Goal: Task Accomplishment & Management: Manage account settings

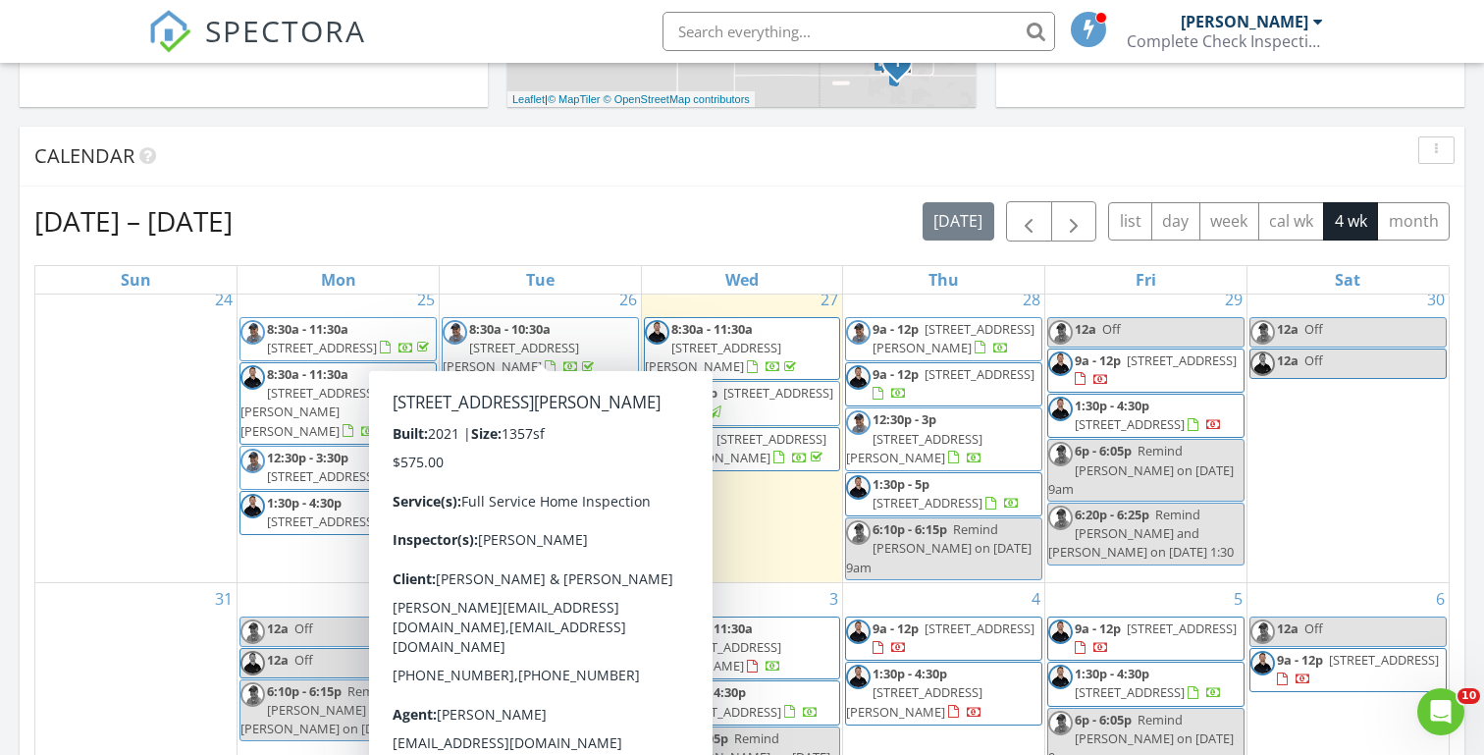
scroll to position [723, 0]
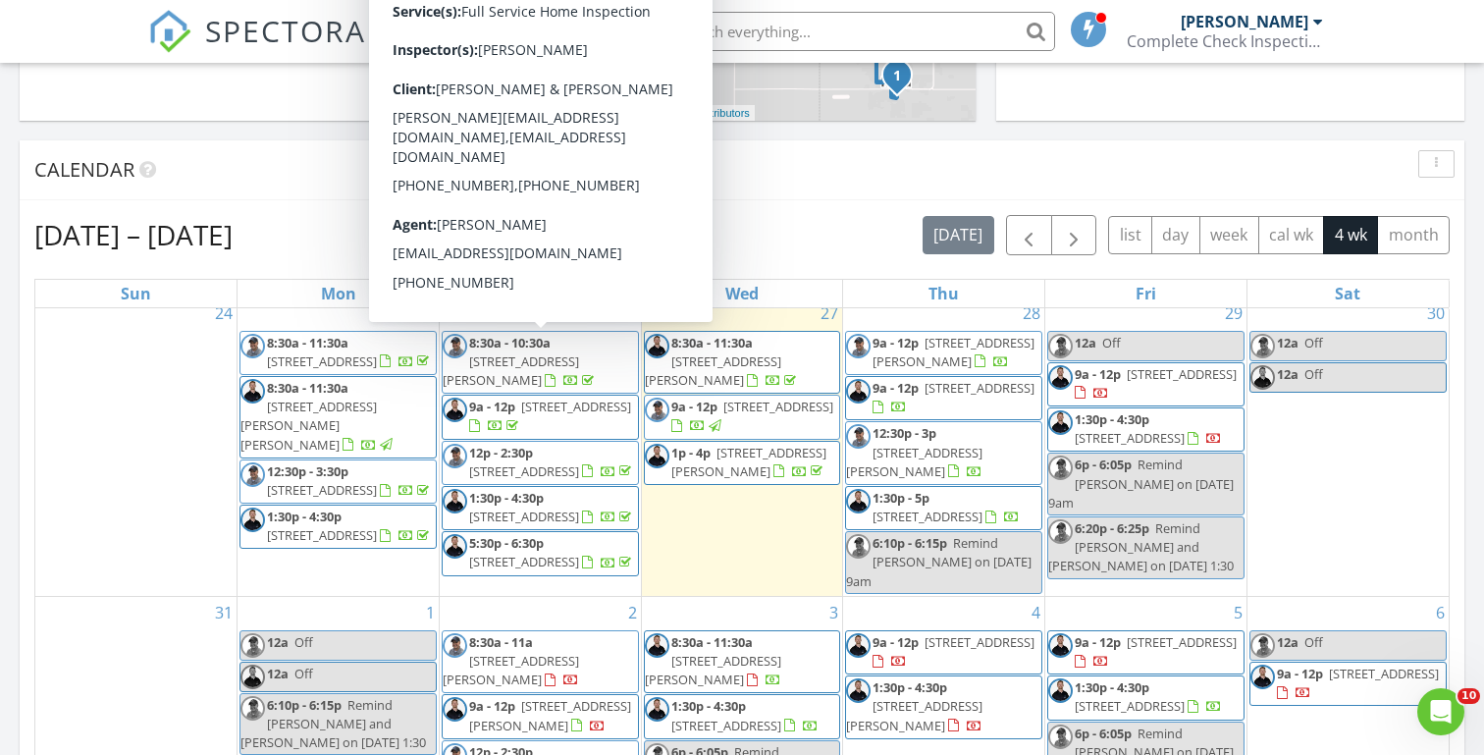
click at [343, 134] on div "Today Michael Hasson 9:00 am 4557 W Sierra Madre Dr, Meridian, ID 83646 Michael…" at bounding box center [742, 425] width 1484 height 1786
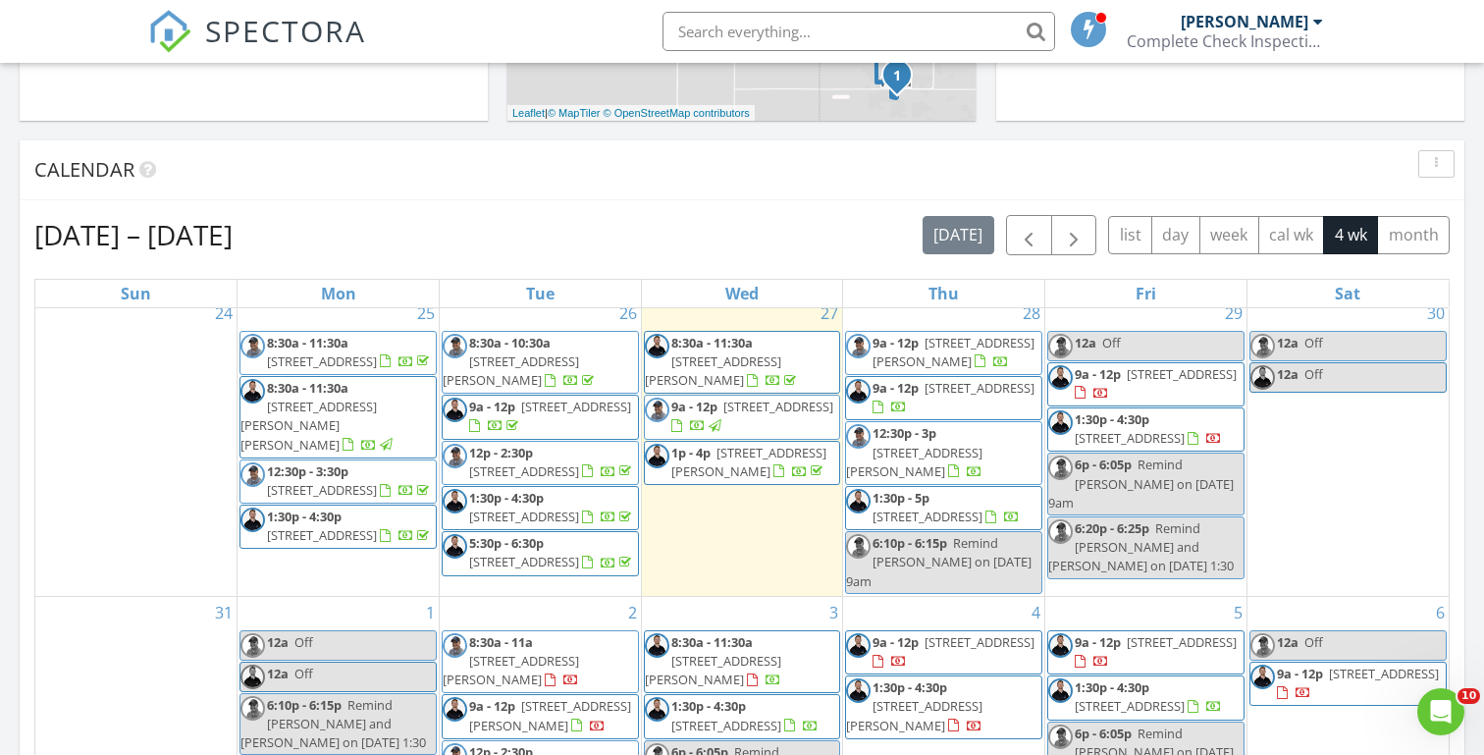
click at [6, 332] on div "[DATE] [PERSON_NAME] 9:00 am [STREET_ADDRESS] [PERSON_NAME] 28 minutes drive ti…" at bounding box center [742, 425] width 1484 height 1786
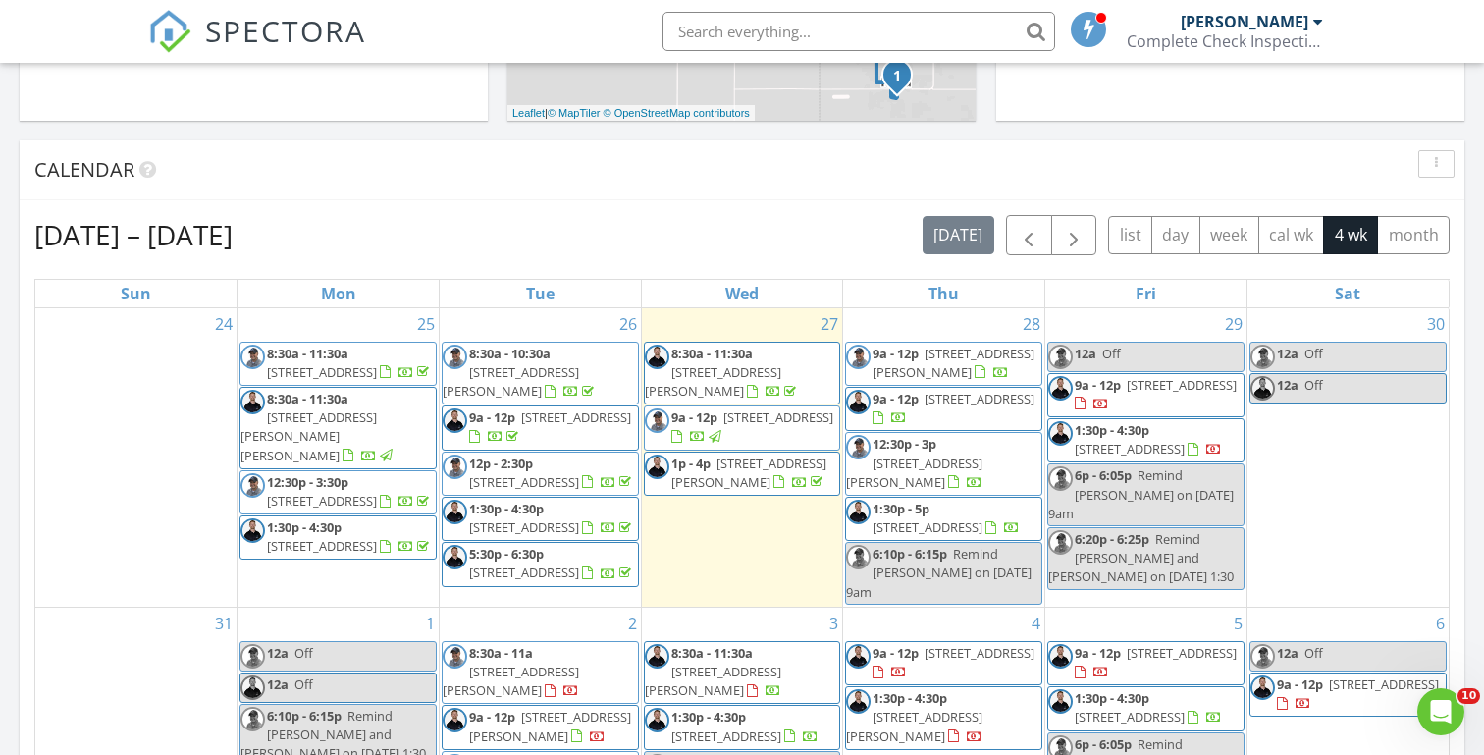
scroll to position [0, 0]
click at [493, 133] on div "[DATE] [PERSON_NAME] 9:00 am [STREET_ADDRESS] [PERSON_NAME] 28 minutes drive ti…" at bounding box center [742, 425] width 1484 height 1786
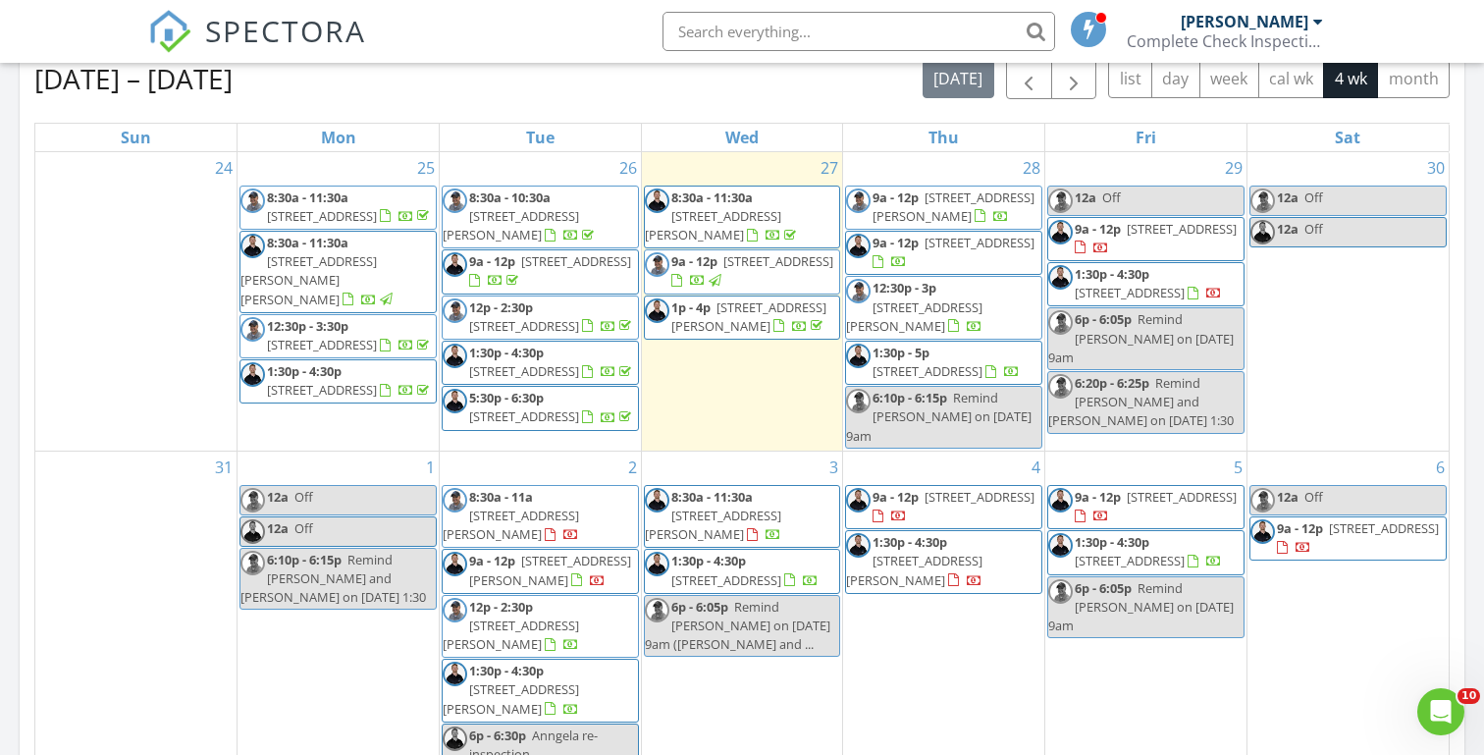
scroll to position [881, 0]
click at [10, 239] on div "[DATE] [PERSON_NAME] 9:00 am [STREET_ADDRESS] [PERSON_NAME] 28 minutes drive ti…" at bounding box center [742, 267] width 1484 height 1786
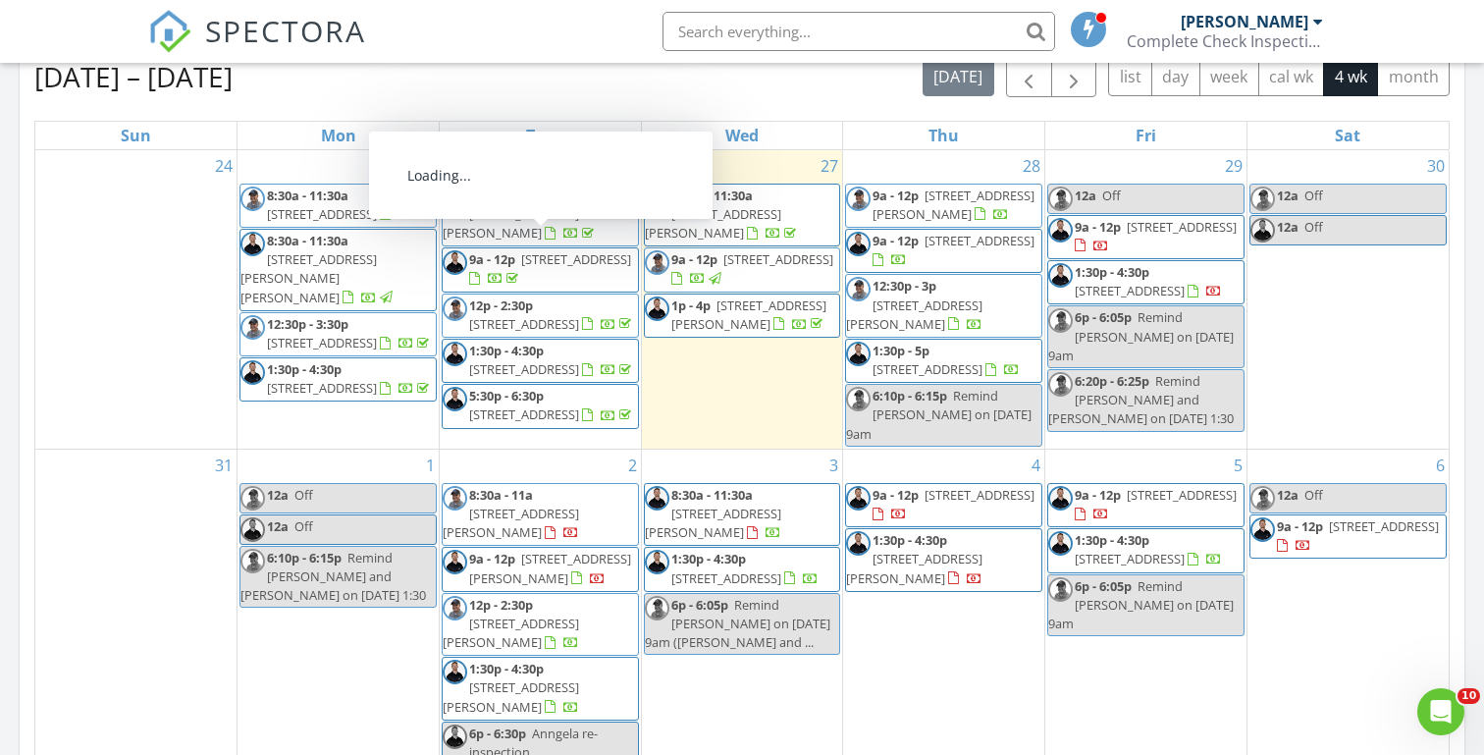
click at [573, 205] on span "[STREET_ADDRESS][PERSON_NAME]" at bounding box center [511, 223] width 136 height 36
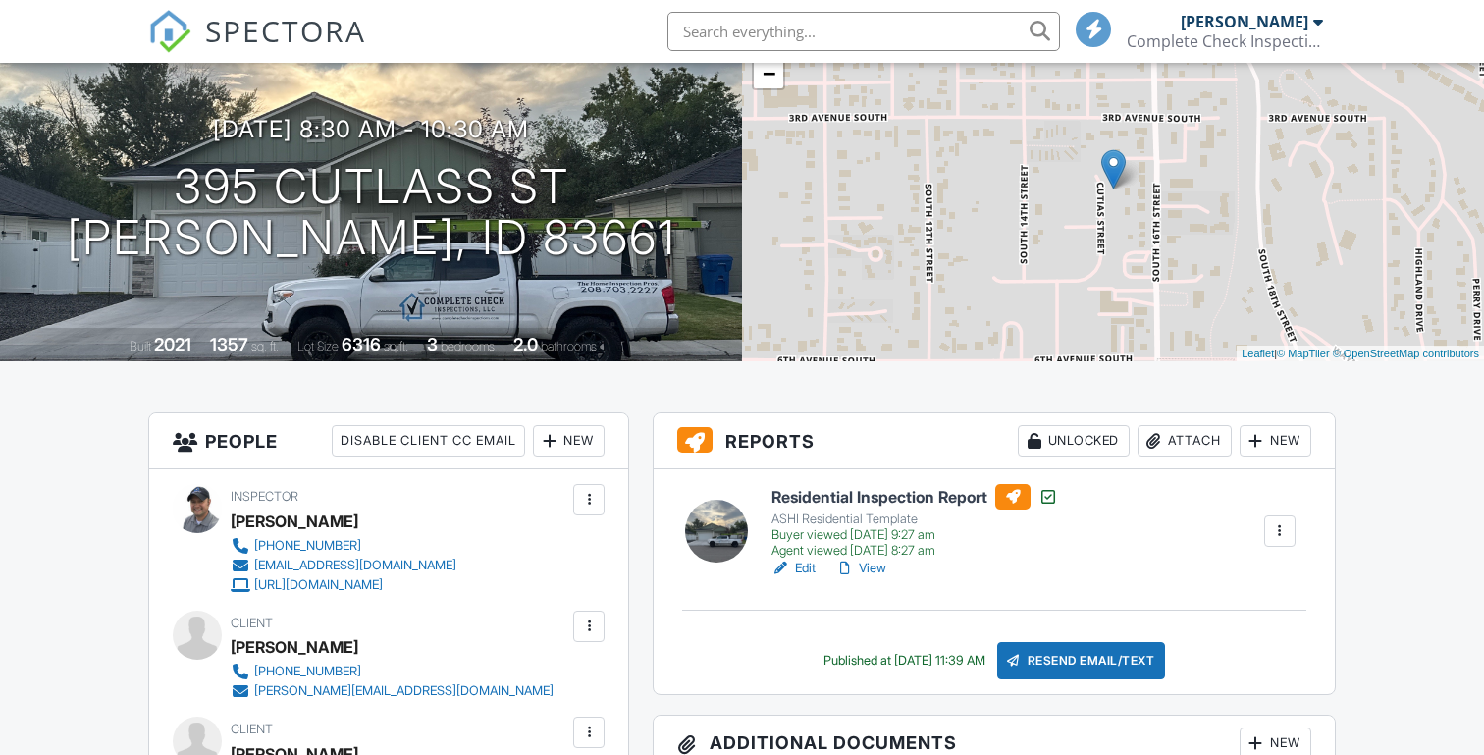
scroll to position [213, 0]
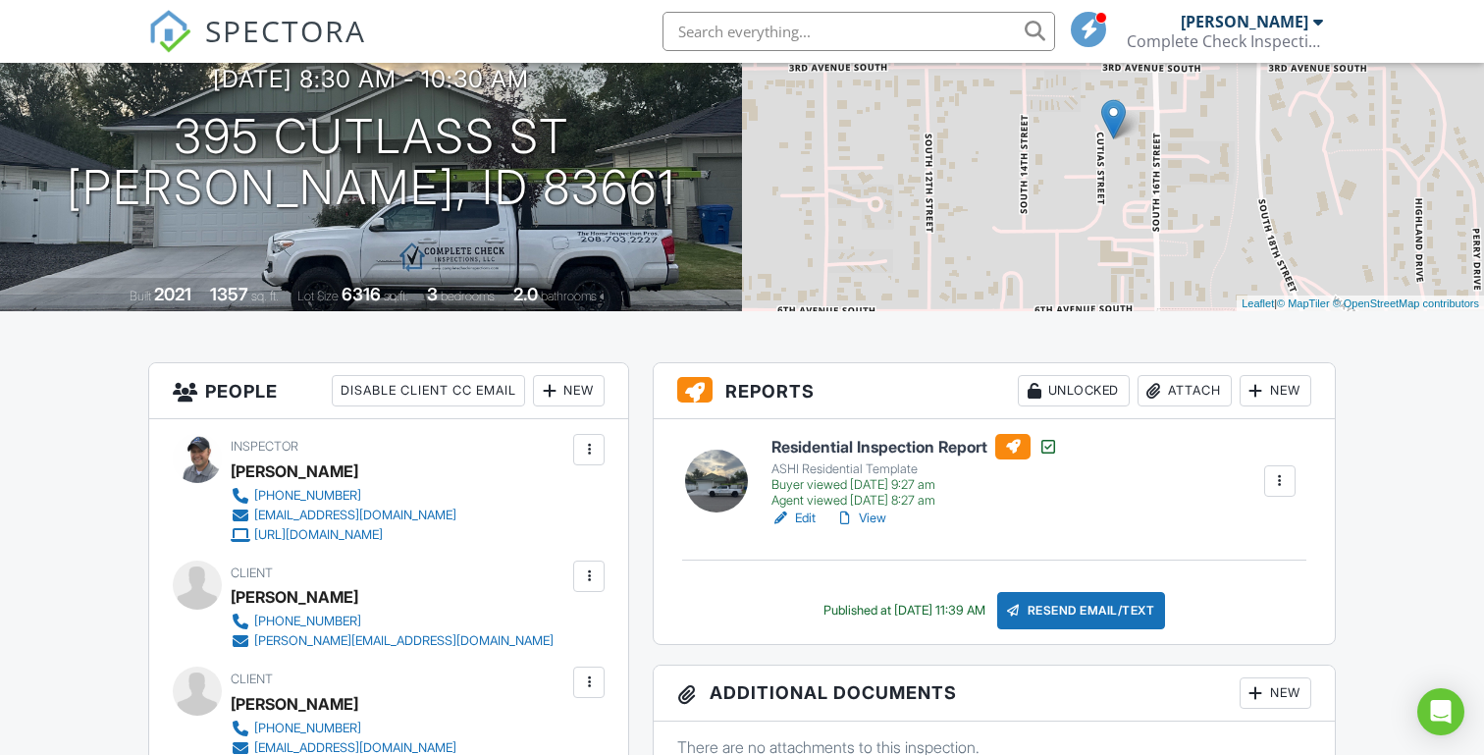
click at [879, 515] on link "View" at bounding box center [860, 518] width 51 height 20
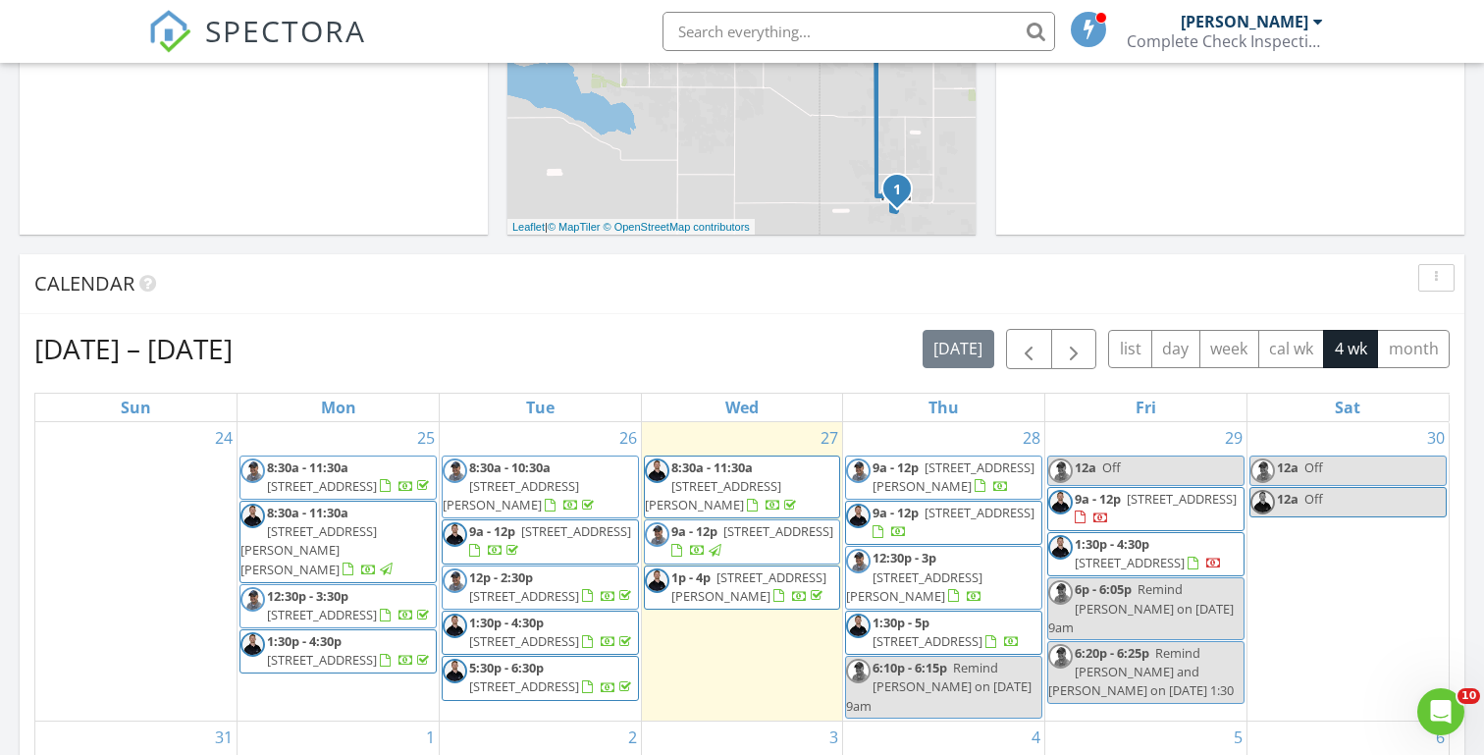
scroll to position [648, 0]
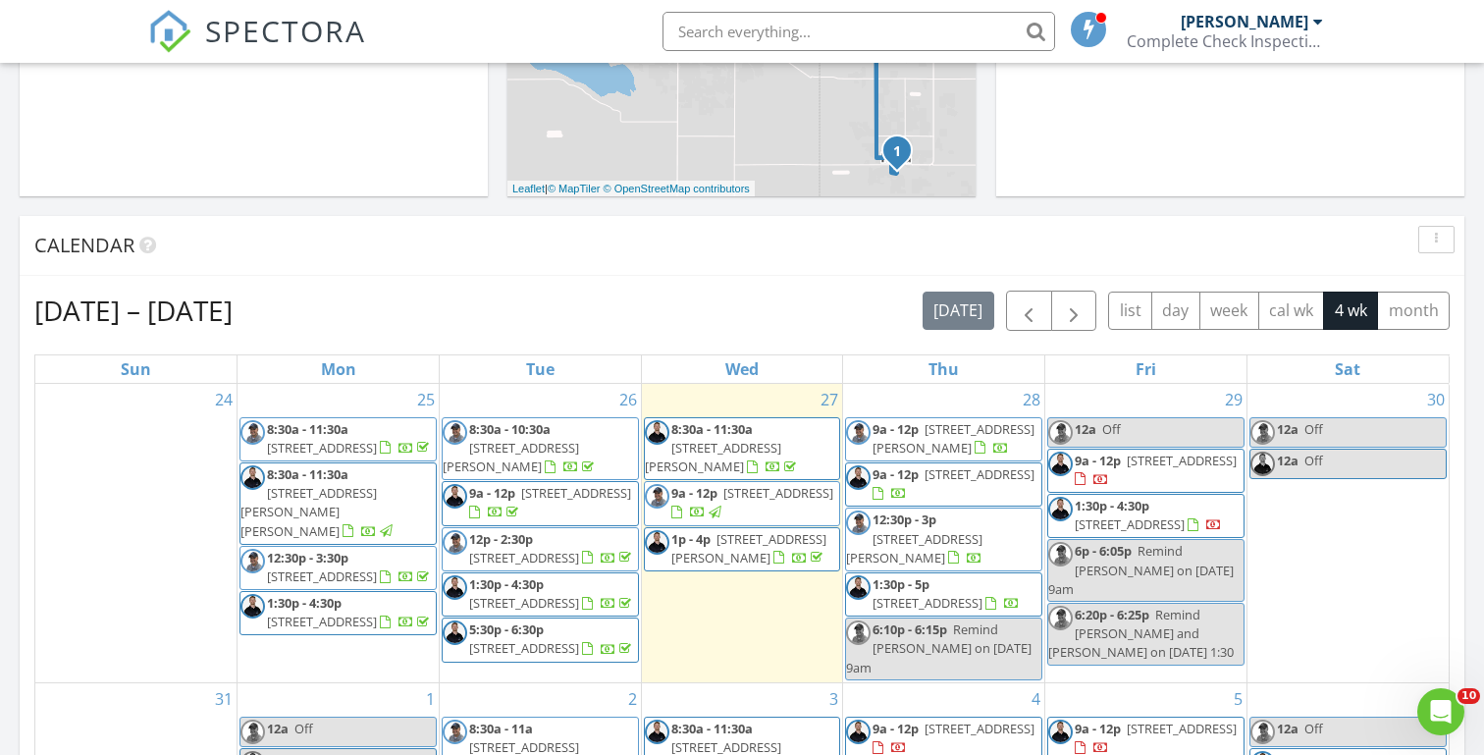
click at [492, 205] on div "Today Michael Hasson 9:00 am 4557 W Sierra Madre Dr, Meridian, ID 83646 Michael…" at bounding box center [742, 500] width 1484 height 1786
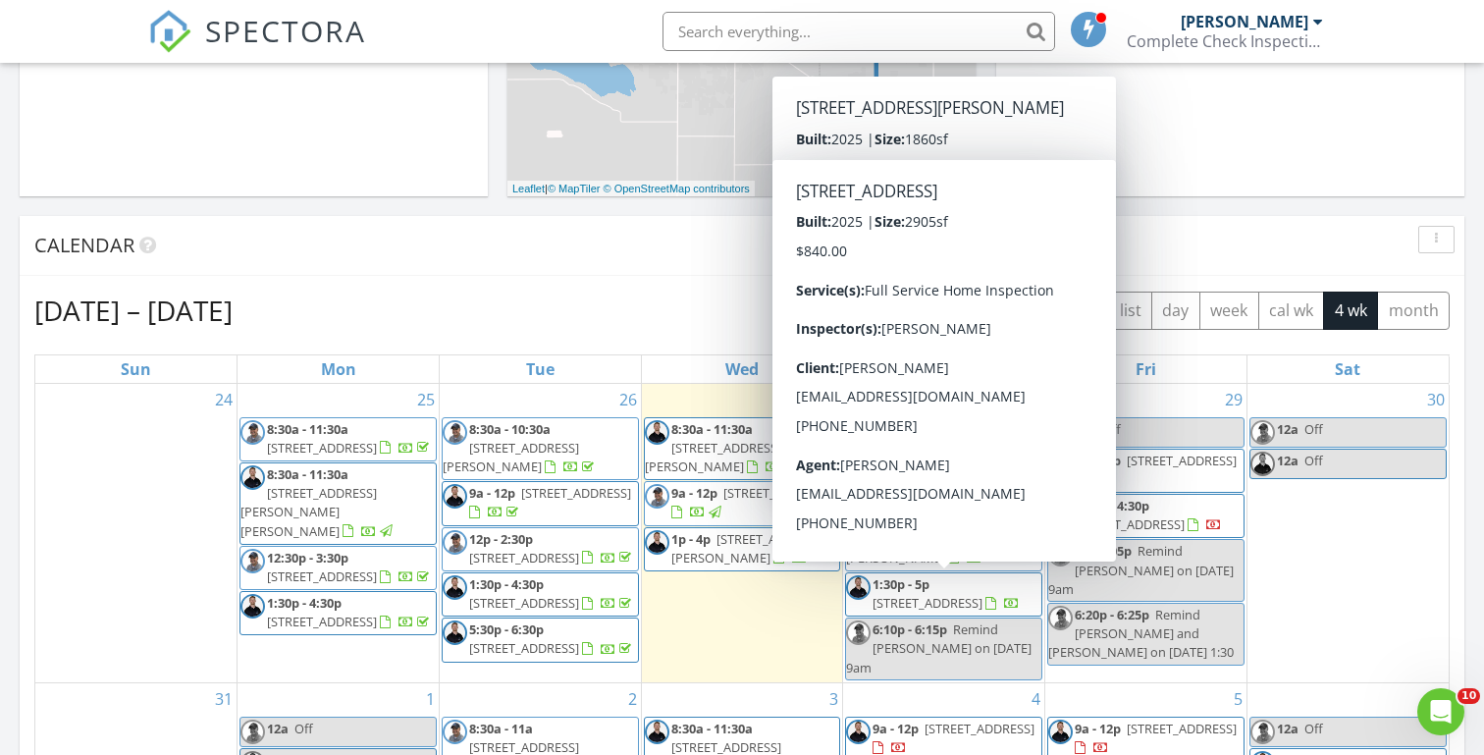
click at [922, 598] on span "[STREET_ADDRESS]" at bounding box center [927, 603] width 110 height 18
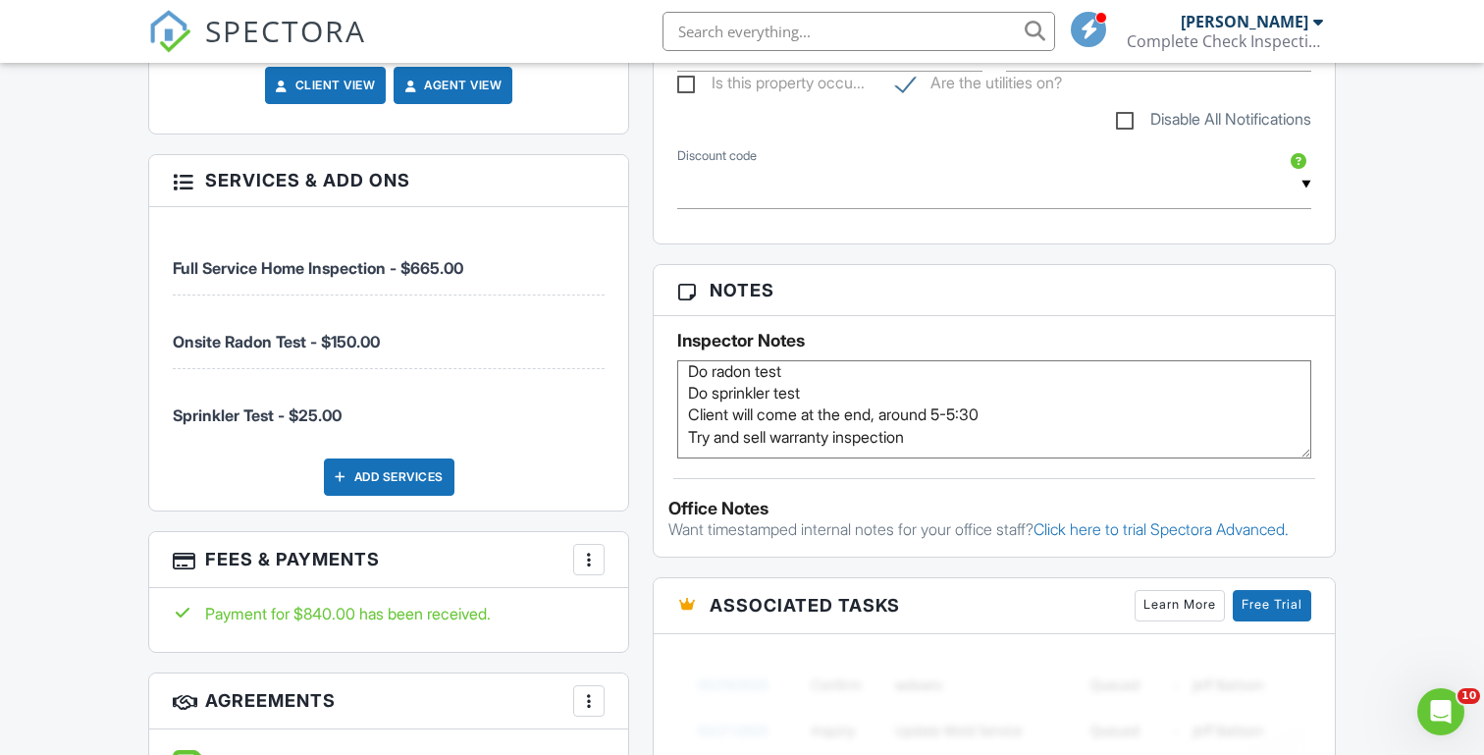
scroll to position [41, 0]
click at [62, 369] on div "Dashboard Templates Contacts Metrics Automations Settings Profile Inspections S…" at bounding box center [742, 490] width 1484 height 2954
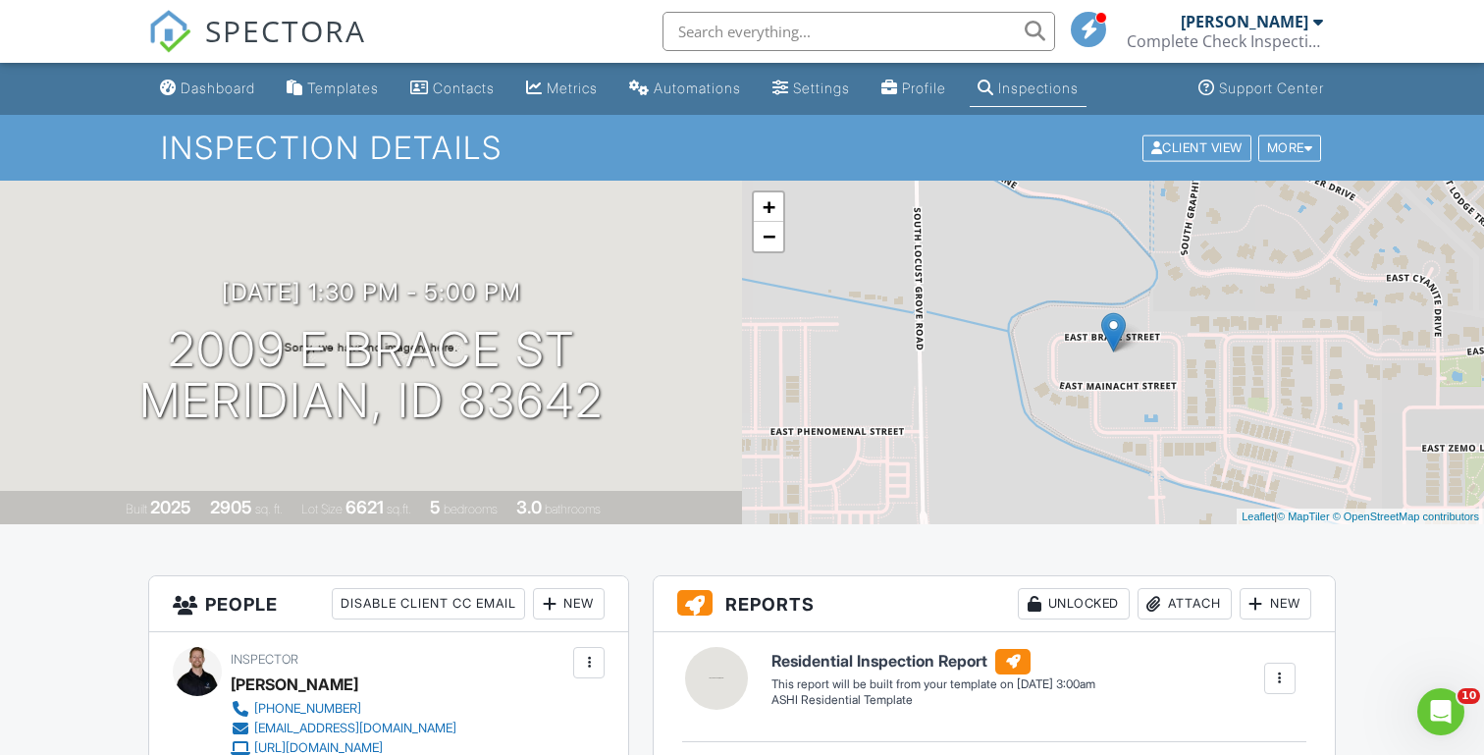
scroll to position [0, 0]
click at [203, 81] on div "Dashboard" at bounding box center [218, 87] width 75 height 17
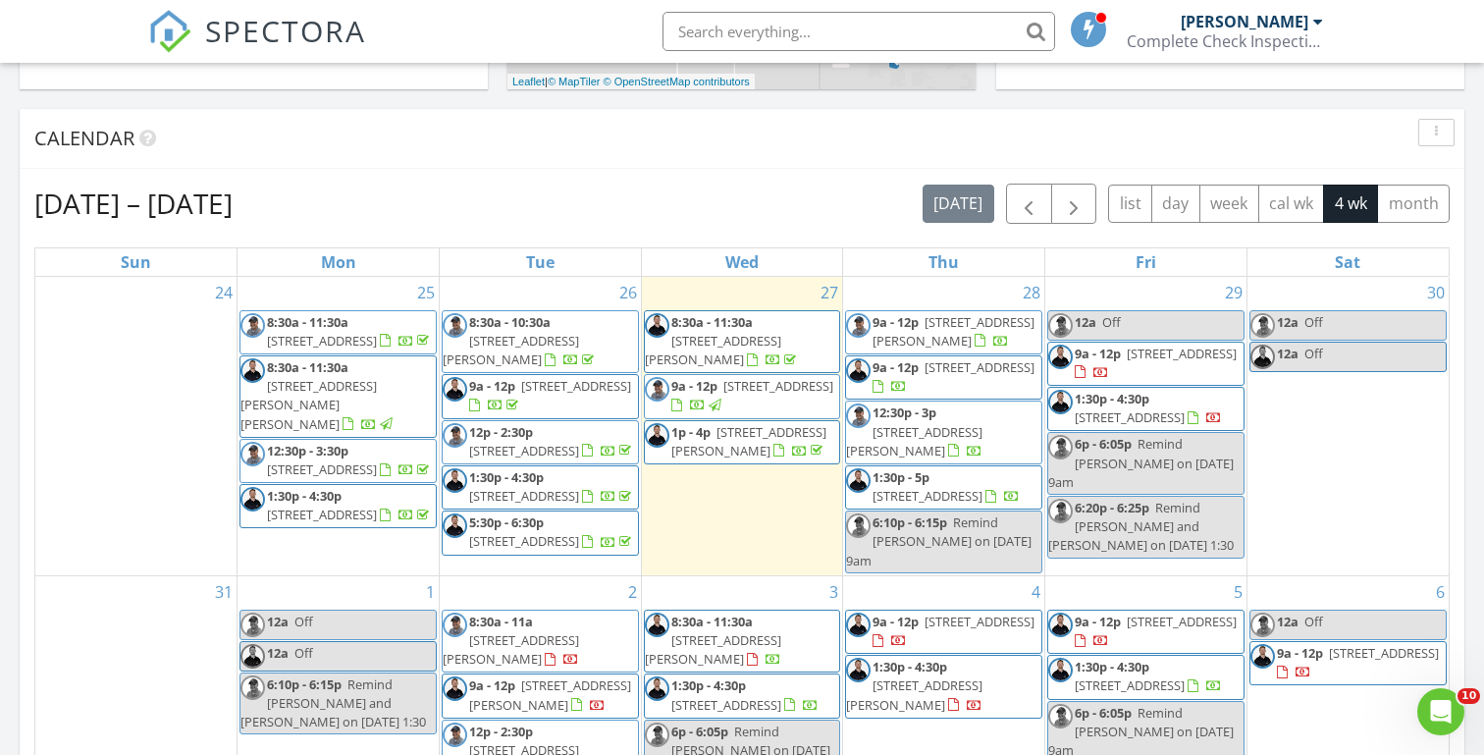
scroll to position [698, 0]
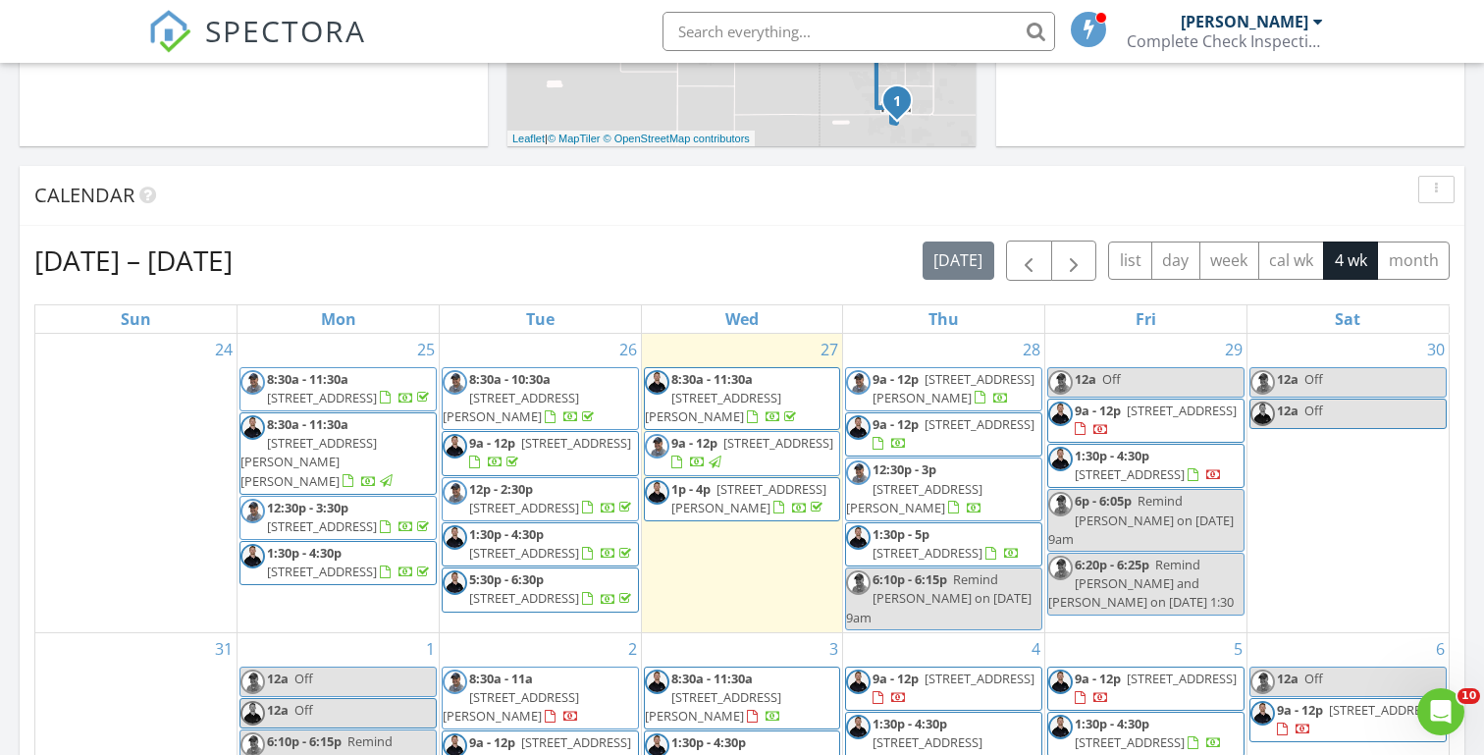
click at [491, 153] on div "[DATE] [PERSON_NAME] 9:00 am [STREET_ADDRESS] [PERSON_NAME] 28 minutes drive ti…" at bounding box center [742, 450] width 1484 height 1786
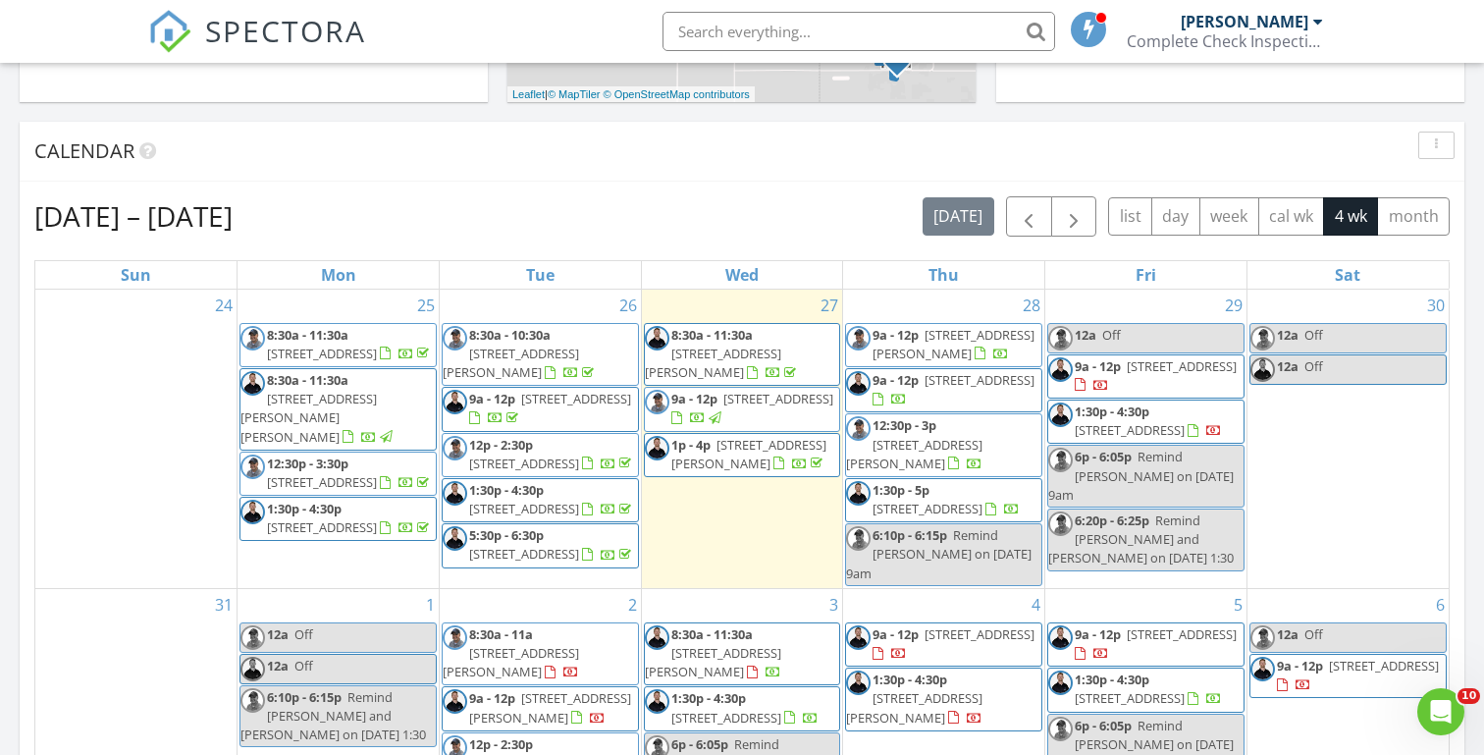
scroll to position [738, 0]
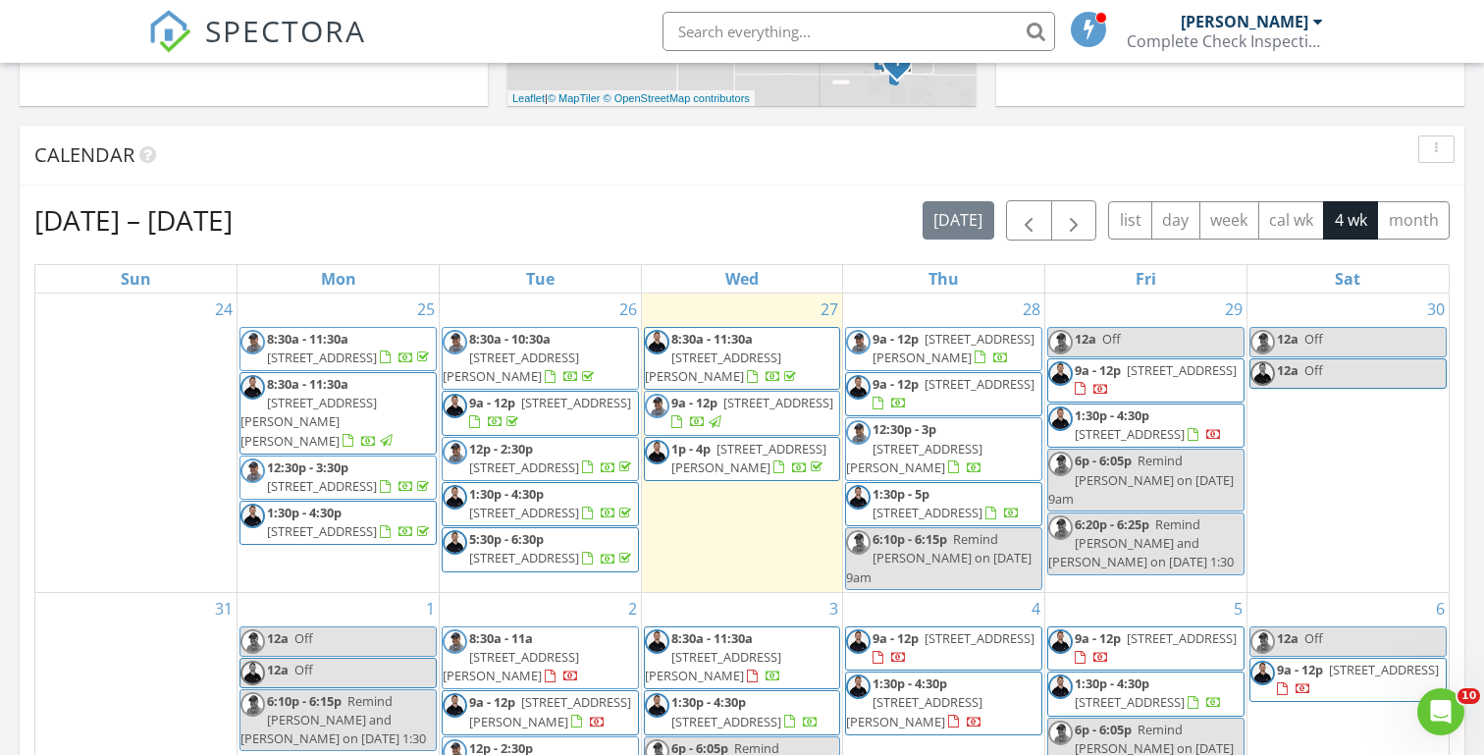
click at [491, 121] on div "[DATE] [PERSON_NAME] 9:00 am [STREET_ADDRESS] [PERSON_NAME] 28 minutes drive ti…" at bounding box center [742, 410] width 1484 height 1786
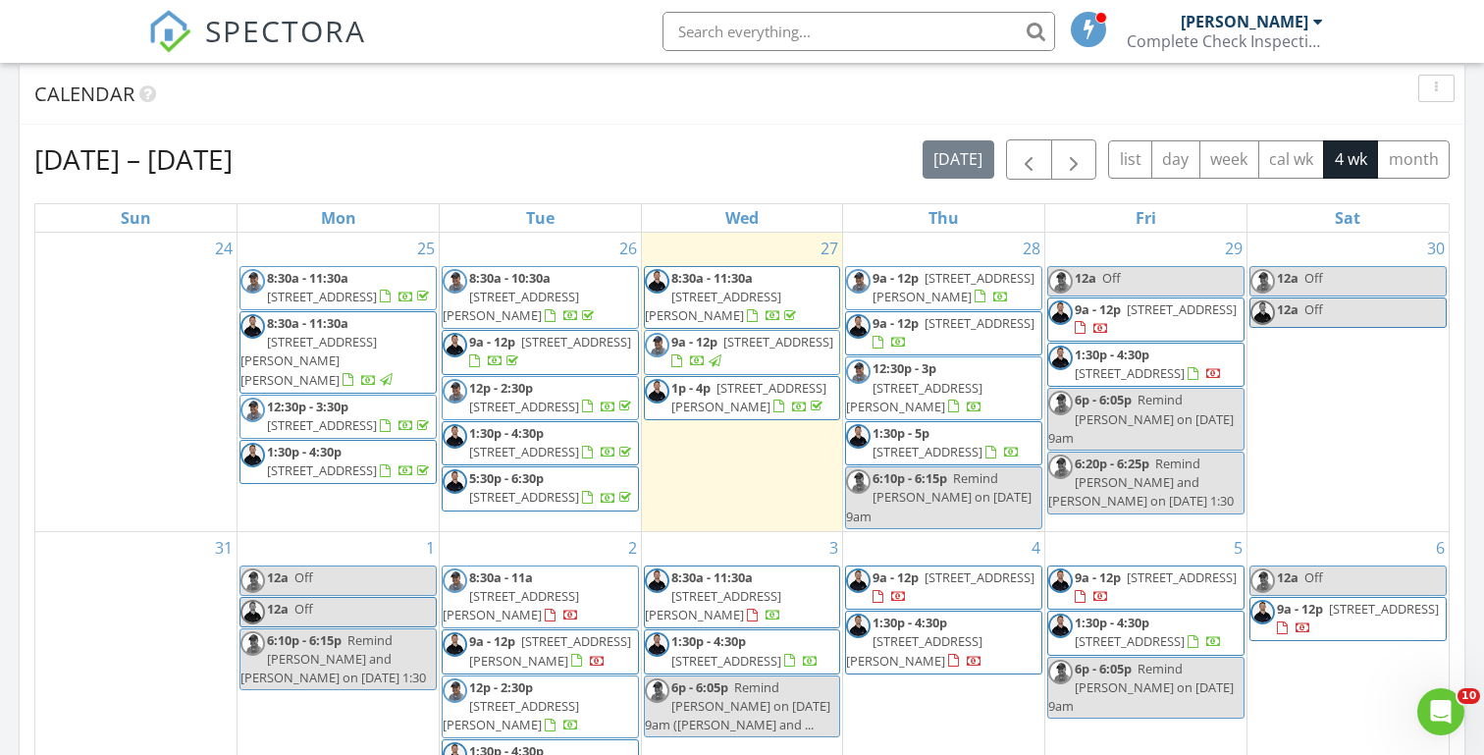
scroll to position [841, 0]
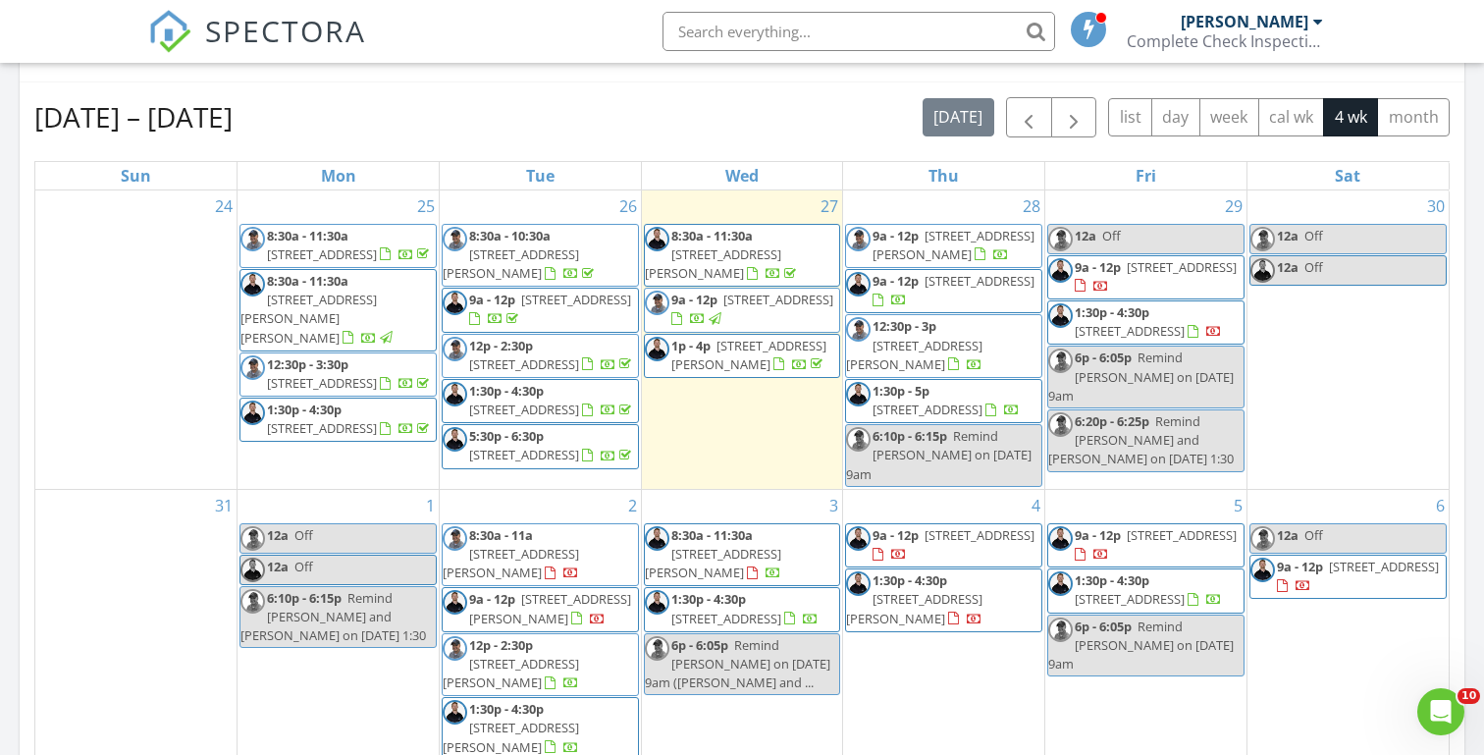
click at [12, 231] on div "[DATE] [PERSON_NAME] 9:00 am [STREET_ADDRESS] [PERSON_NAME] 28 minutes drive ti…" at bounding box center [742, 307] width 1484 height 1786
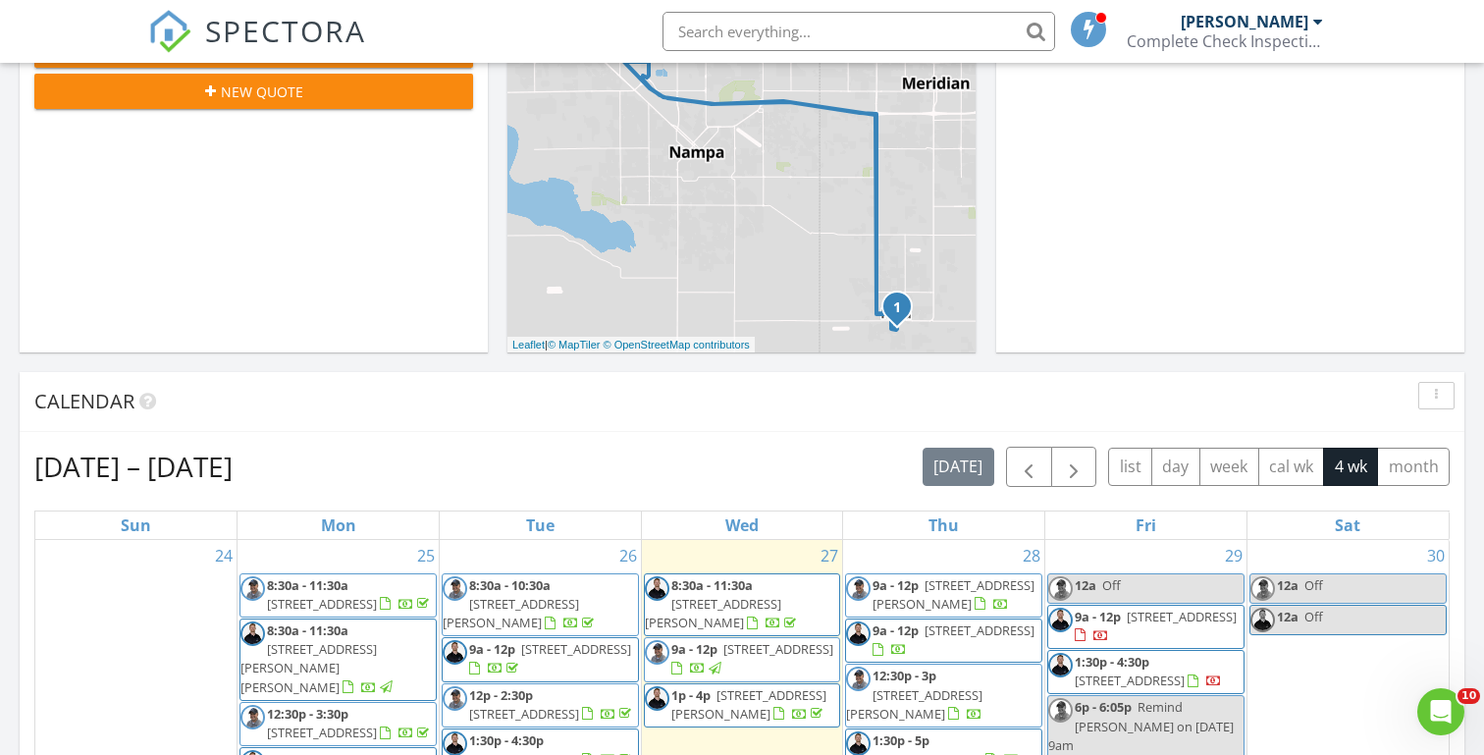
scroll to position [473, 0]
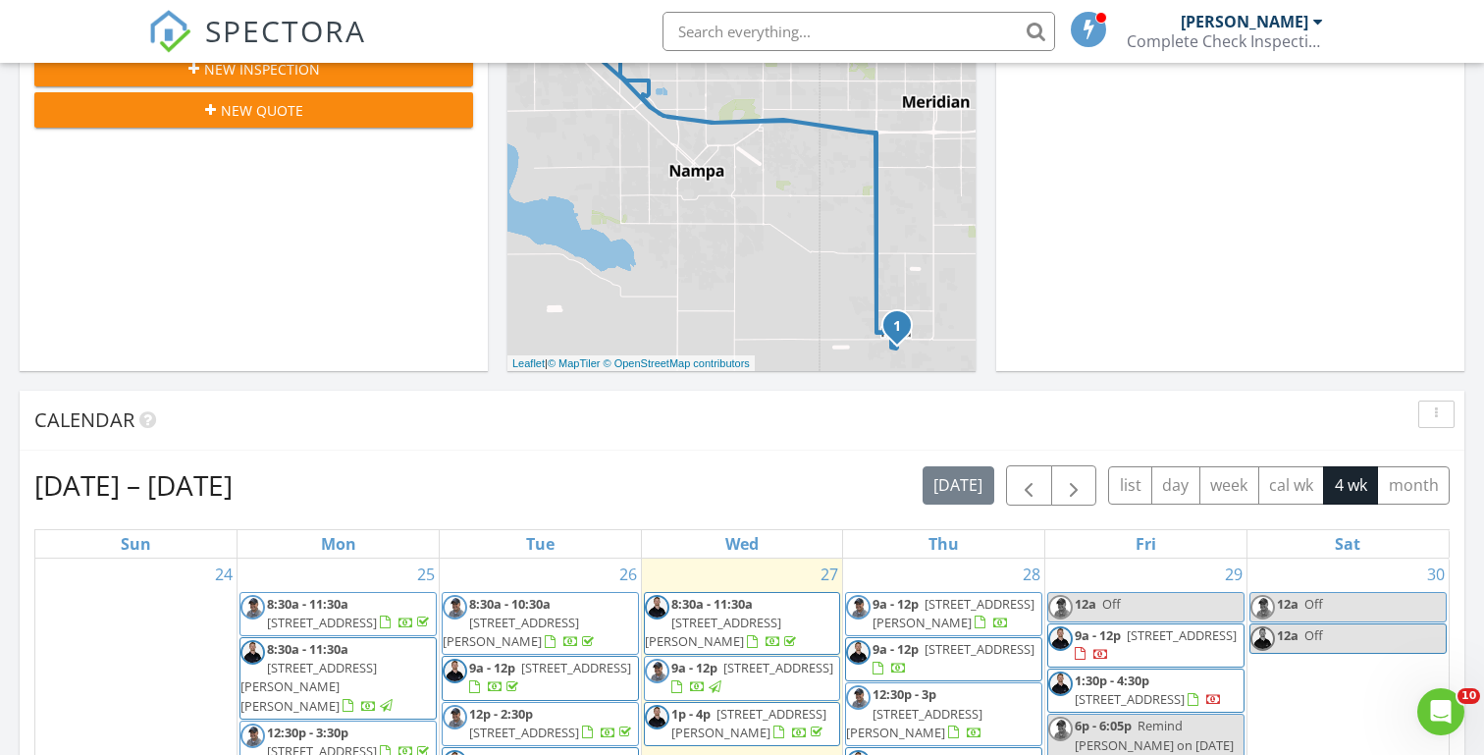
click at [491, 382] on div "[DATE] [PERSON_NAME] 9:00 am [STREET_ADDRESS] [PERSON_NAME] 28 minutes drive ti…" at bounding box center [742, 675] width 1484 height 1786
